Goal: Information Seeking & Learning: Learn about a topic

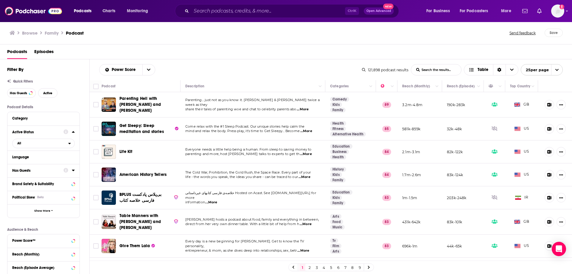
click at [72, 169] on icon at bounding box center [73, 170] width 3 height 5
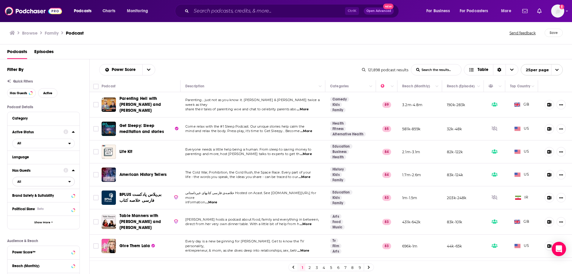
click at [42, 183] on span "All" at bounding box center [41, 181] width 56 height 8
click at [34, 202] on span "Has guests" at bounding box center [32, 200] width 35 height 3
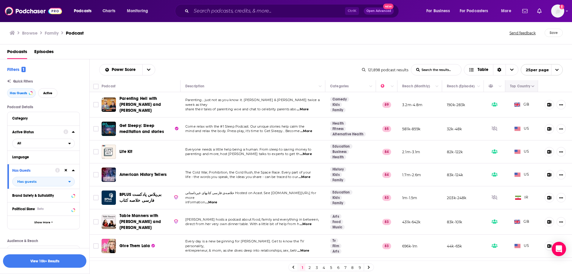
click at [520, 87] on button "Move" at bounding box center [520, 85] width 23 height 7
click at [531, 87] on icon "Column Actions" at bounding box center [532, 87] width 3 height 4
click at [529, 88] on div at bounding box center [286, 137] width 572 height 274
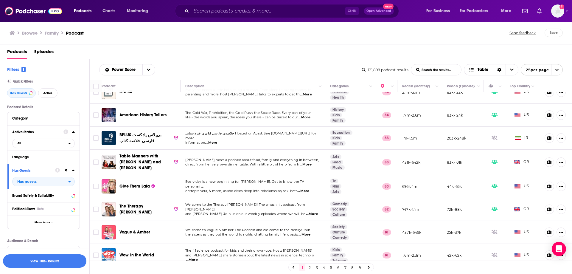
scroll to position [89, 0]
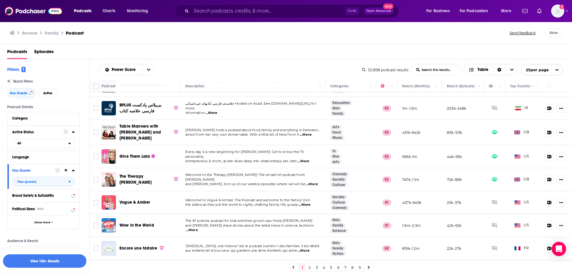
click at [74, 171] on icon at bounding box center [73, 169] width 3 height 1
click at [72, 157] on icon at bounding box center [73, 156] width 3 height 5
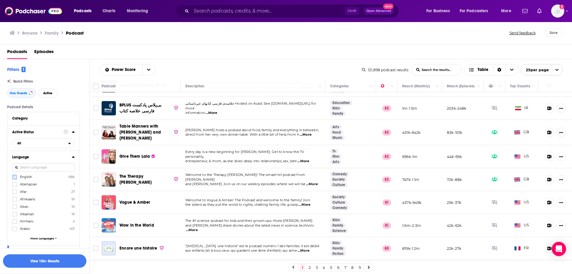
click at [15, 177] on icon at bounding box center [15, 176] width 4 height 3
click at [71, 143] on icon "open menu" at bounding box center [69, 143] width 3 height 4
click at [38, 162] on span "Active" at bounding box center [31, 162] width 32 height 3
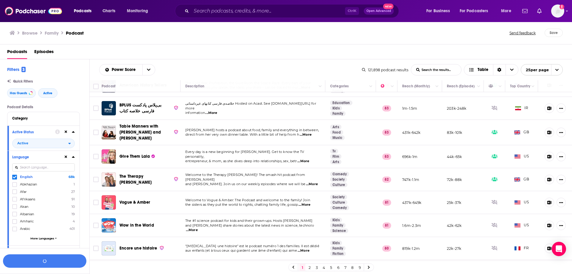
click at [74, 132] on icon at bounding box center [73, 131] width 3 height 1
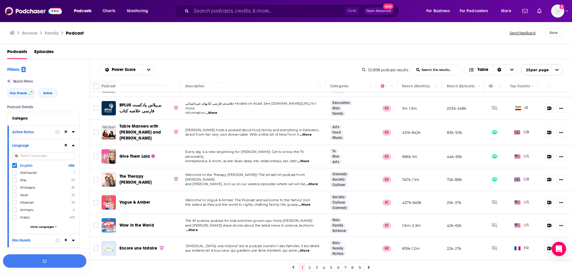
click at [73, 145] on icon at bounding box center [73, 144] width 3 height 1
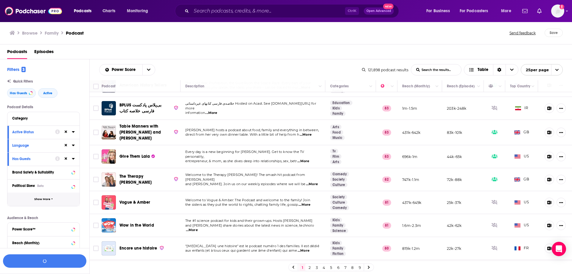
click at [59, 199] on button "Show More" at bounding box center [43, 198] width 72 height 13
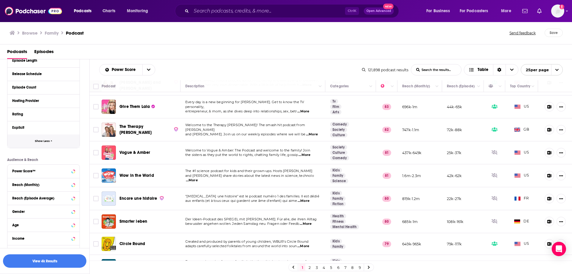
scroll to position [149, 0]
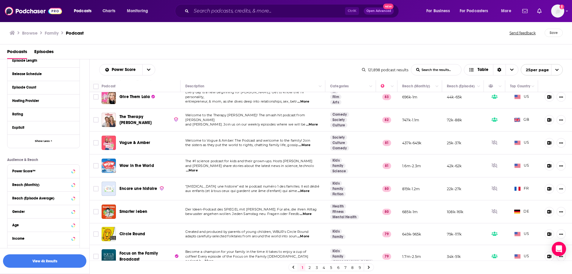
click at [308, 143] on span "...More" at bounding box center [304, 145] width 12 height 5
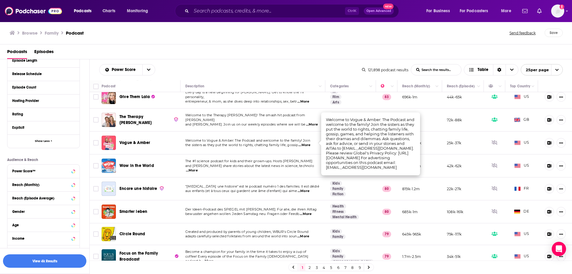
click at [266, 114] on span "Welcome to the Therapy [PERSON_NAME]! The smash hit podcast from [PERSON_NAME]" at bounding box center [245, 117] width 120 height 9
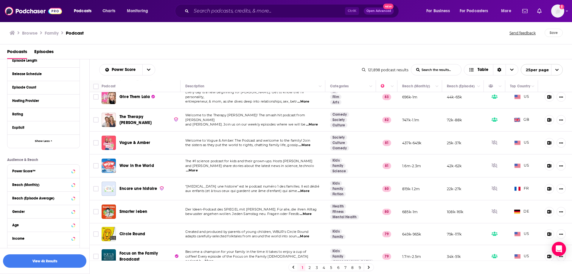
click at [306, 122] on span "...More" at bounding box center [312, 124] width 12 height 5
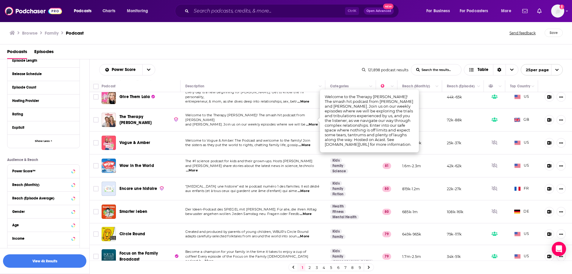
click at [273, 126] on td "Welcome to the Therapy [PERSON_NAME]! The smash hit podcast from [PERSON_NAME] …" at bounding box center [252, 119] width 145 height 23
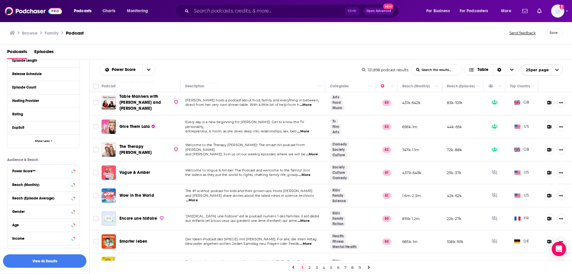
scroll to position [89, 0]
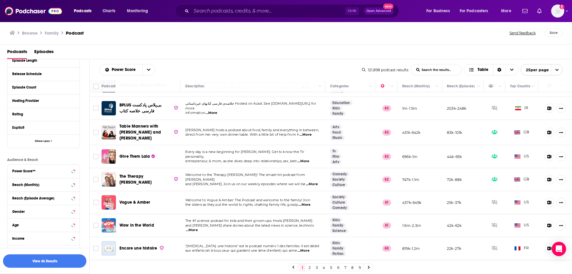
click at [304, 133] on span "...More" at bounding box center [306, 134] width 12 height 5
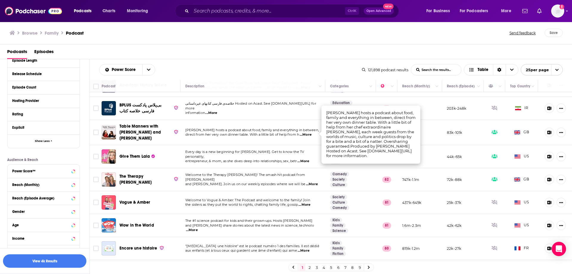
click at [293, 135] on span "direct from her very own dinner table. With a little bit of help from h" at bounding box center [242, 134] width 114 height 4
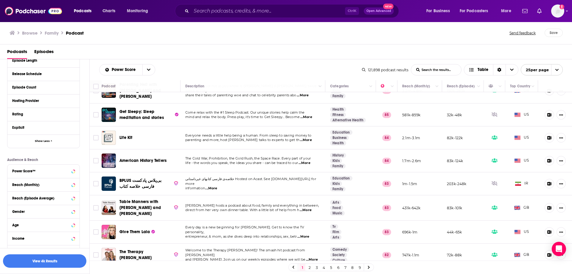
scroll to position [0, 0]
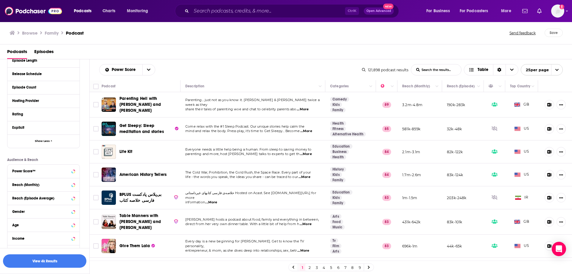
click at [308, 107] on span "...More" at bounding box center [303, 109] width 12 height 5
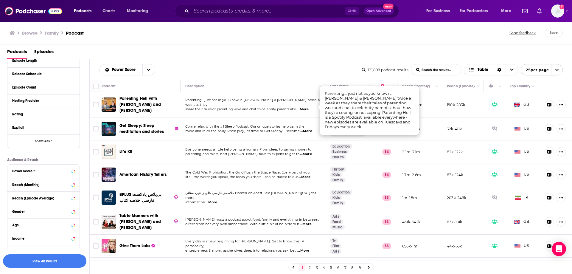
click at [308, 107] on span "...More" at bounding box center [303, 109] width 12 height 5
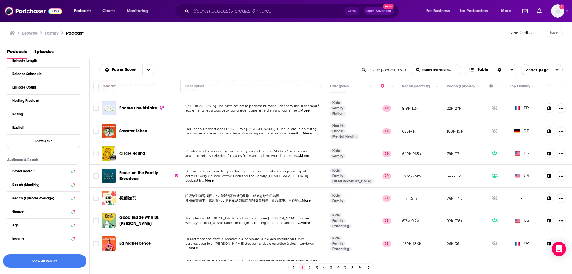
scroll to position [238, 0]
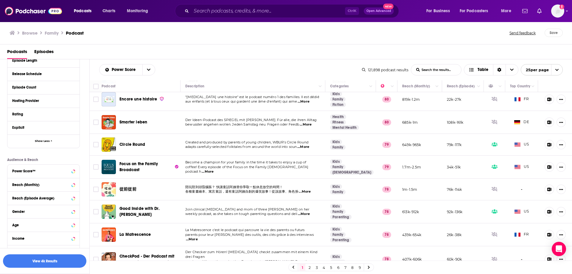
click at [213, 169] on span "...More" at bounding box center [208, 171] width 12 height 5
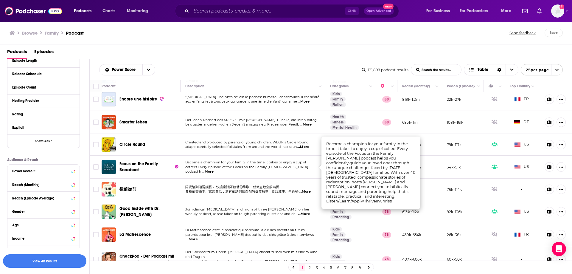
click at [213, 169] on span "...More" at bounding box center [208, 171] width 12 height 5
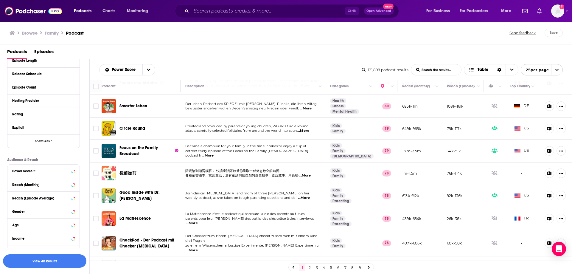
scroll to position [268, 0]
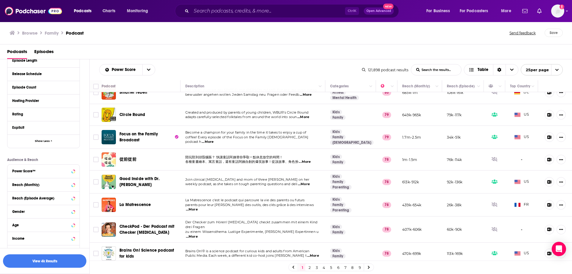
click at [309, 182] on span "...More" at bounding box center [304, 184] width 12 height 5
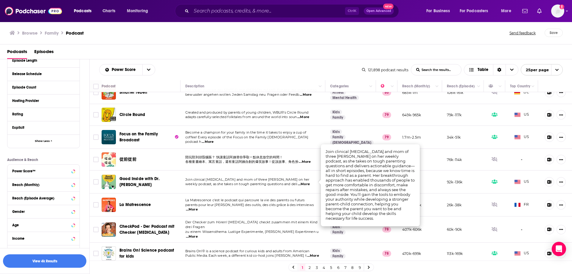
click at [266, 203] on span "parents pour leur [PERSON_NAME] des outils, des clés grâce à des interviews" at bounding box center [249, 204] width 128 height 4
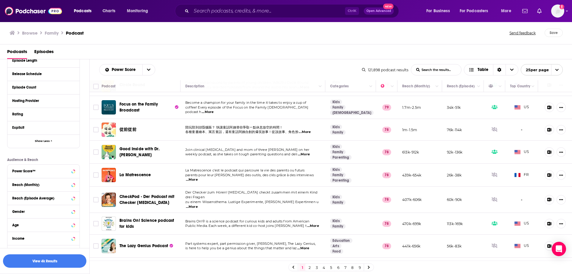
scroll to position [328, 0]
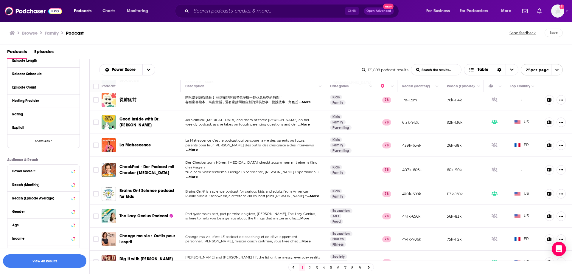
click at [307, 216] on span "...More" at bounding box center [303, 218] width 12 height 5
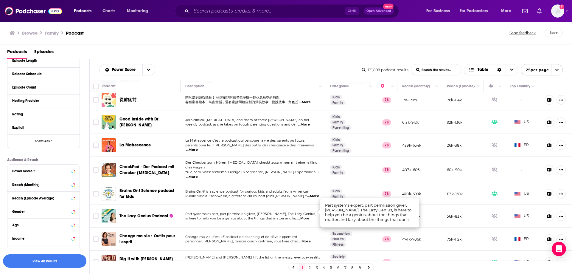
click at [280, 205] on td "Part systems expert, part permission giver, [PERSON_NAME], The Lazy Genius, is …" at bounding box center [252, 216] width 145 height 23
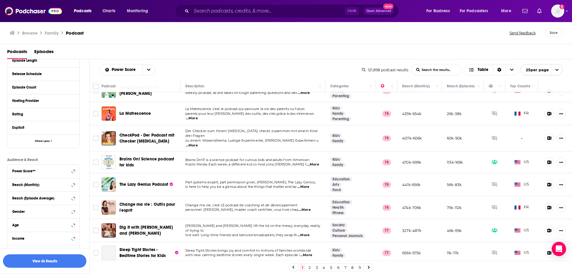
scroll to position [399, 0]
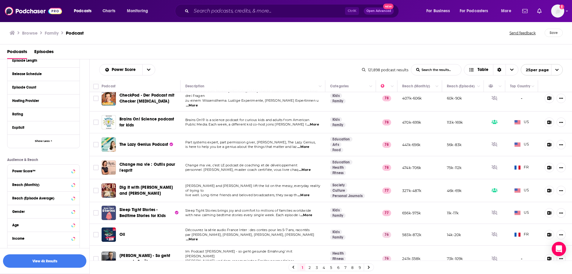
click at [311, 267] on link "2" at bounding box center [309, 267] width 6 height 7
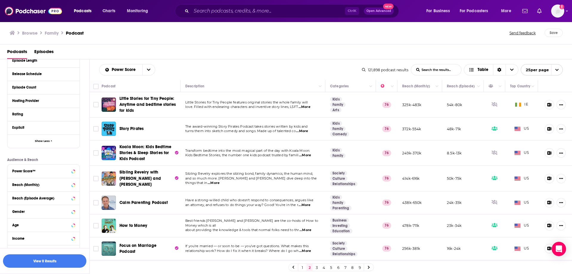
click at [219, 180] on span "...More" at bounding box center [214, 182] width 12 height 5
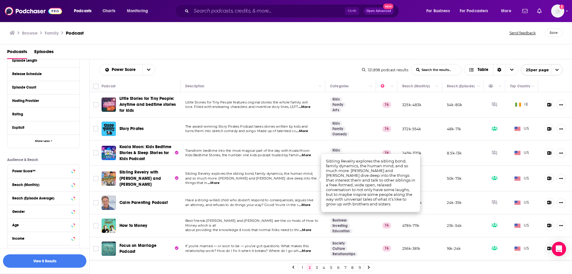
click at [283, 175] on span "Sibling Revelry explores the sibling bond, family dynamics, the human mind," at bounding box center [248, 173] width 127 height 4
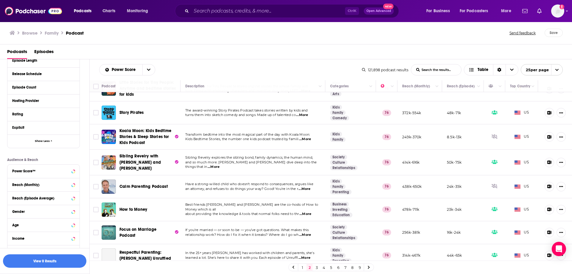
scroll to position [30, 0]
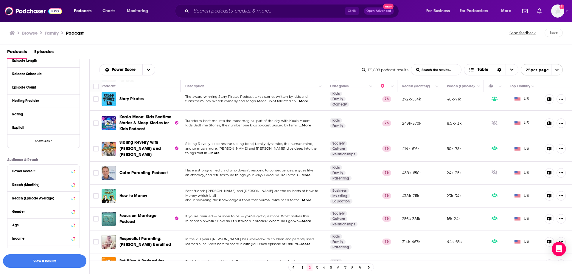
drag, startPoint x: 307, startPoint y: 191, endPoint x: 307, endPoint y: 197, distance: 6.6
click at [307, 195] on div "Best friends [PERSON_NAME] and [PERSON_NAME] are the co-hosts of How to Money w…" at bounding box center [252, 195] width 135 height 14
click at [307, 198] on span "...More" at bounding box center [305, 200] width 12 height 5
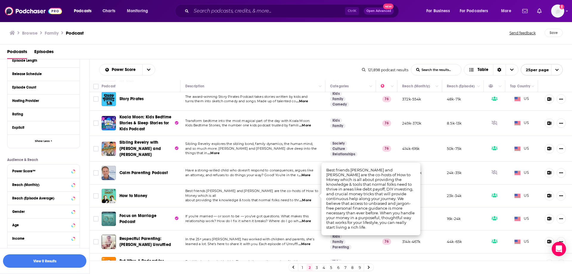
click at [284, 192] on span "Best friends [PERSON_NAME] and [PERSON_NAME] are the co-hosts of How to Money w…" at bounding box center [251, 192] width 133 height 9
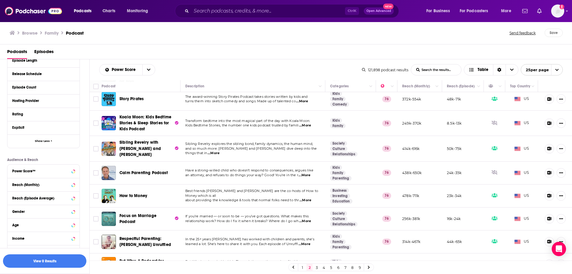
click at [303, 219] on span "...More" at bounding box center [305, 221] width 12 height 5
click at [266, 219] on span "relationship work? How do I fix it when it breaks? Where do I go wh" at bounding box center [241, 221] width 113 height 4
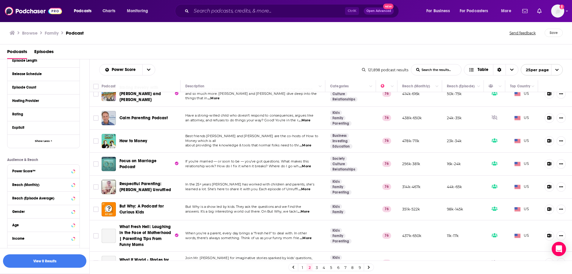
scroll to position [89, 0]
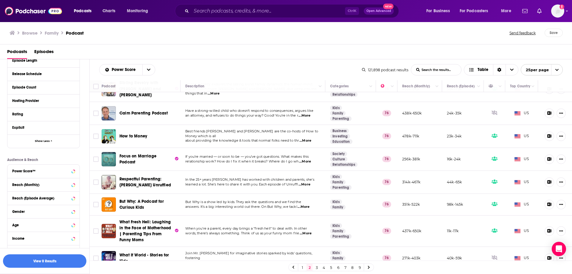
click at [303, 182] on span "...More" at bounding box center [304, 184] width 12 height 5
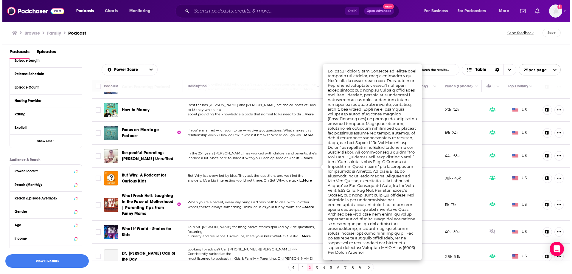
scroll to position [119, 0]
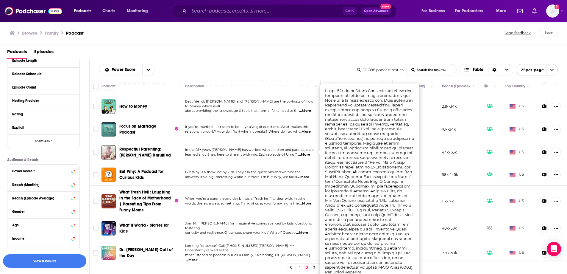
click at [259, 196] on span "When you're a parent, every day brings a "fresh hell" to deal with. In other" at bounding box center [245, 198] width 121 height 4
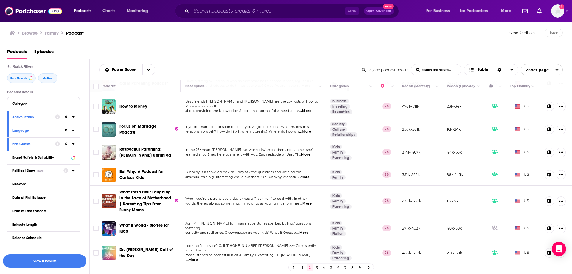
scroll to position [0, 0]
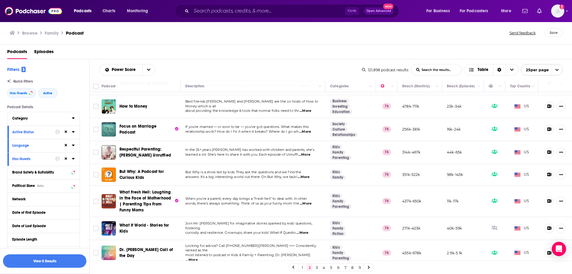
click at [72, 118] on icon at bounding box center [73, 118] width 3 height 5
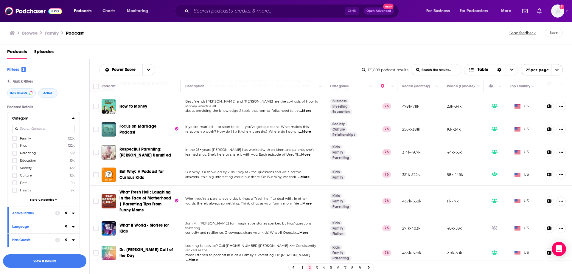
scroll to position [30, 0]
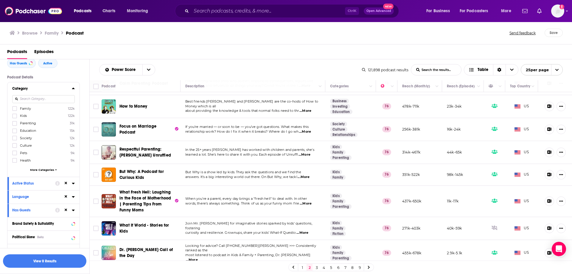
click at [40, 169] on span "More Categories" at bounding box center [42, 169] width 24 height 3
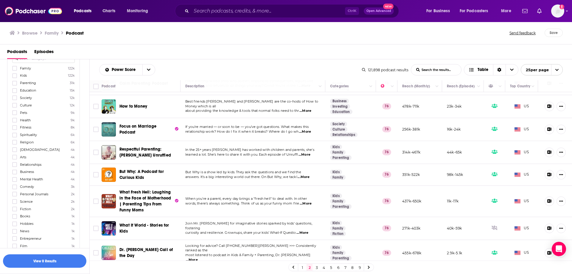
scroll to position [60, 0]
click at [15, 115] on icon at bounding box center [15, 116] width 4 height 4
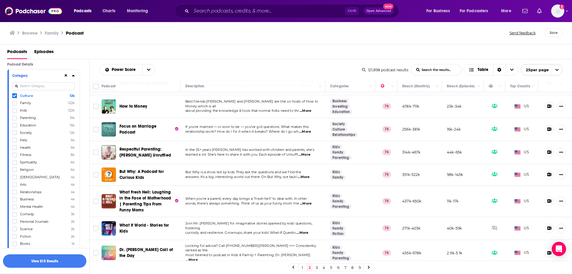
scroll to position [30, 0]
click at [74, 87] on icon at bounding box center [73, 88] width 3 height 5
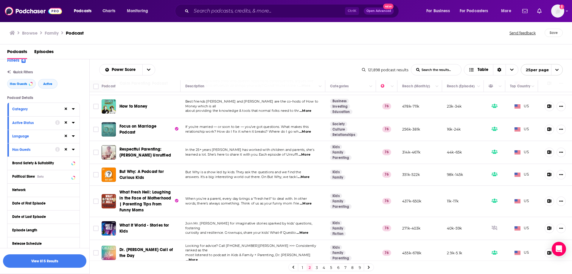
scroll to position [0, 0]
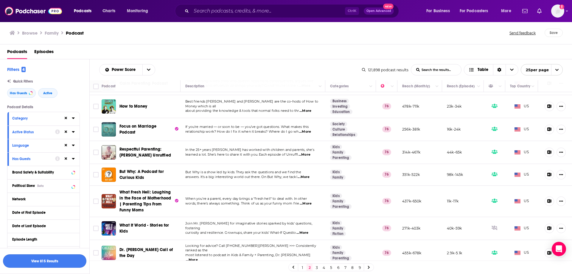
click at [44, 262] on button "View 815 Results" at bounding box center [44, 260] width 83 height 13
